Goal: Find specific page/section: Find specific page/section

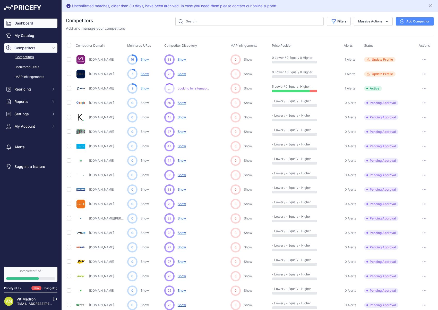
click at [24, 23] on link "Dashboard" at bounding box center [30, 23] width 53 height 9
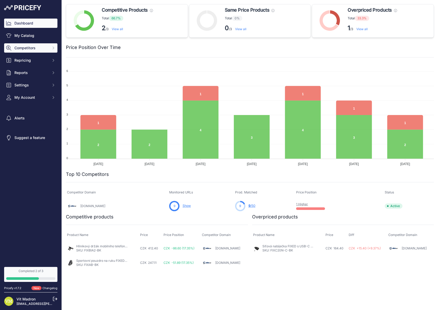
click at [28, 46] on span "Competitors" at bounding box center [31, 47] width 34 height 5
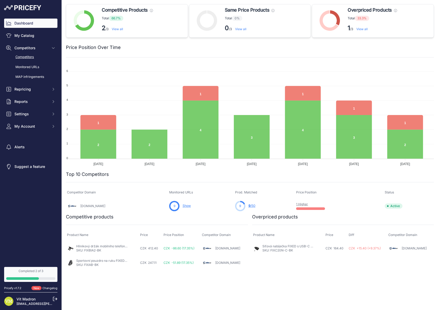
click at [31, 57] on link "Competitors" at bounding box center [30, 57] width 53 height 9
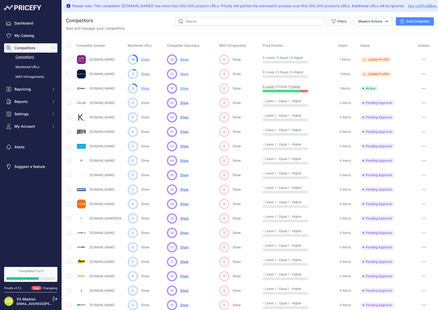
click at [185, 90] on p "Show" at bounding box center [184, 88] width 8 height 4
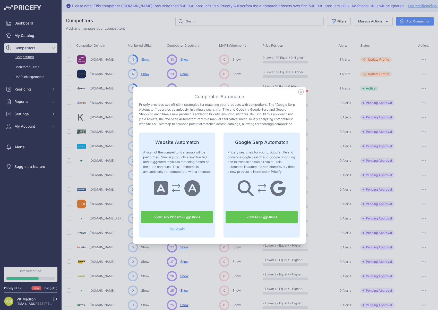
click at [266, 215] on link "View All Suggestions" at bounding box center [262, 217] width 72 height 12
